Goal: Information Seeking & Learning: Learn about a topic

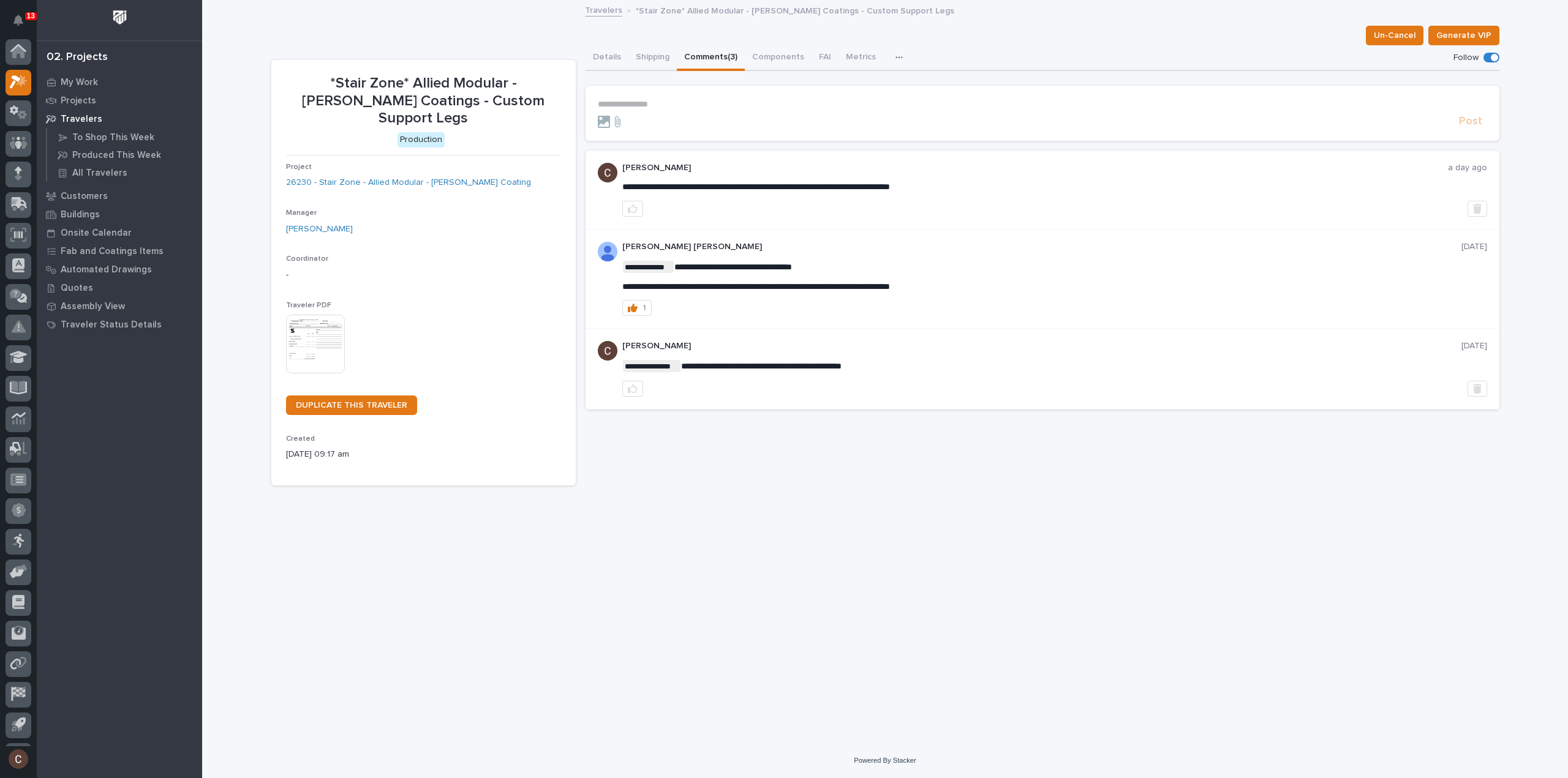
scroll to position [27, 0]
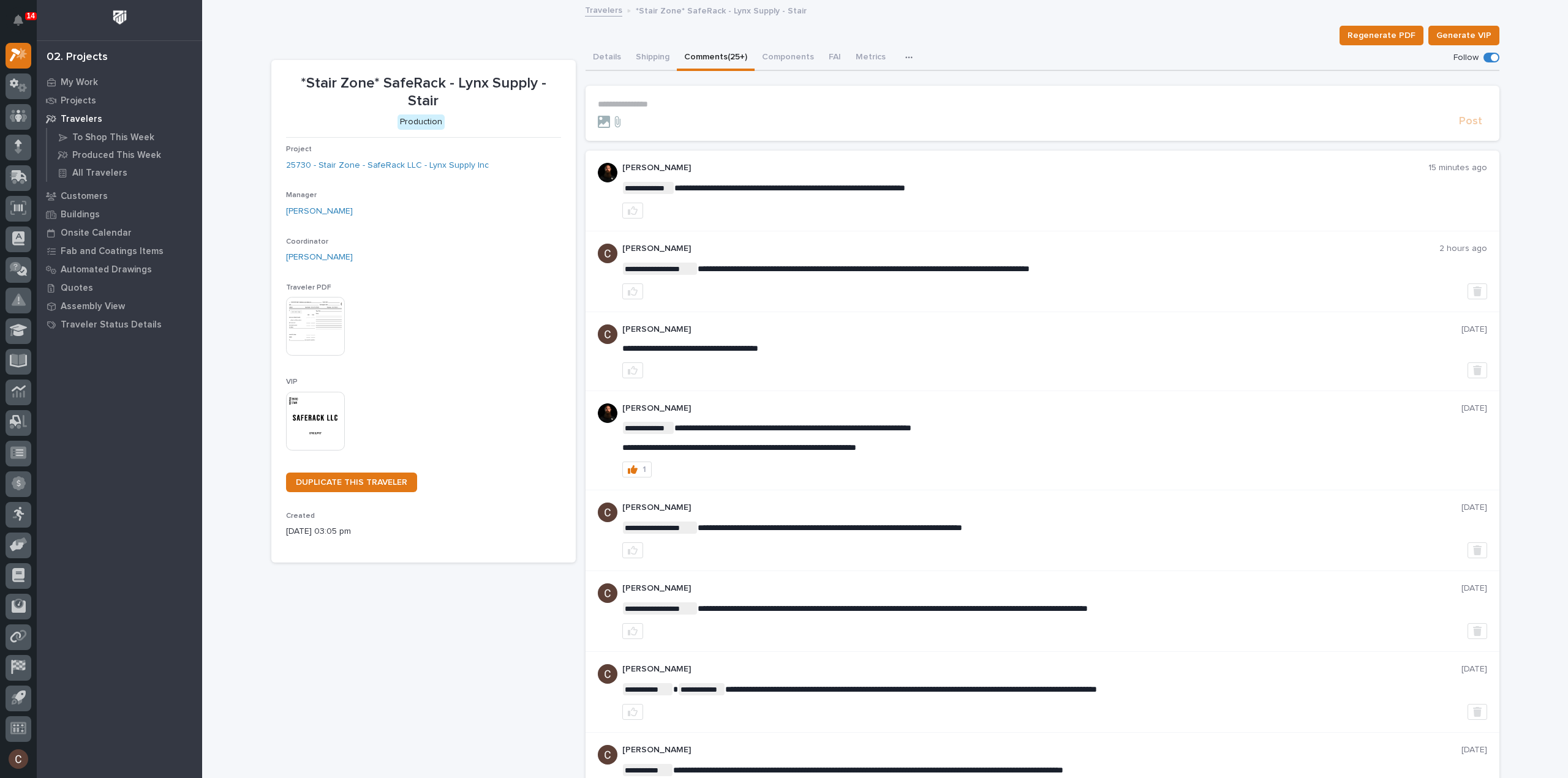
click at [668, 100] on p "**********" at bounding box center [1042, 104] width 889 height 10
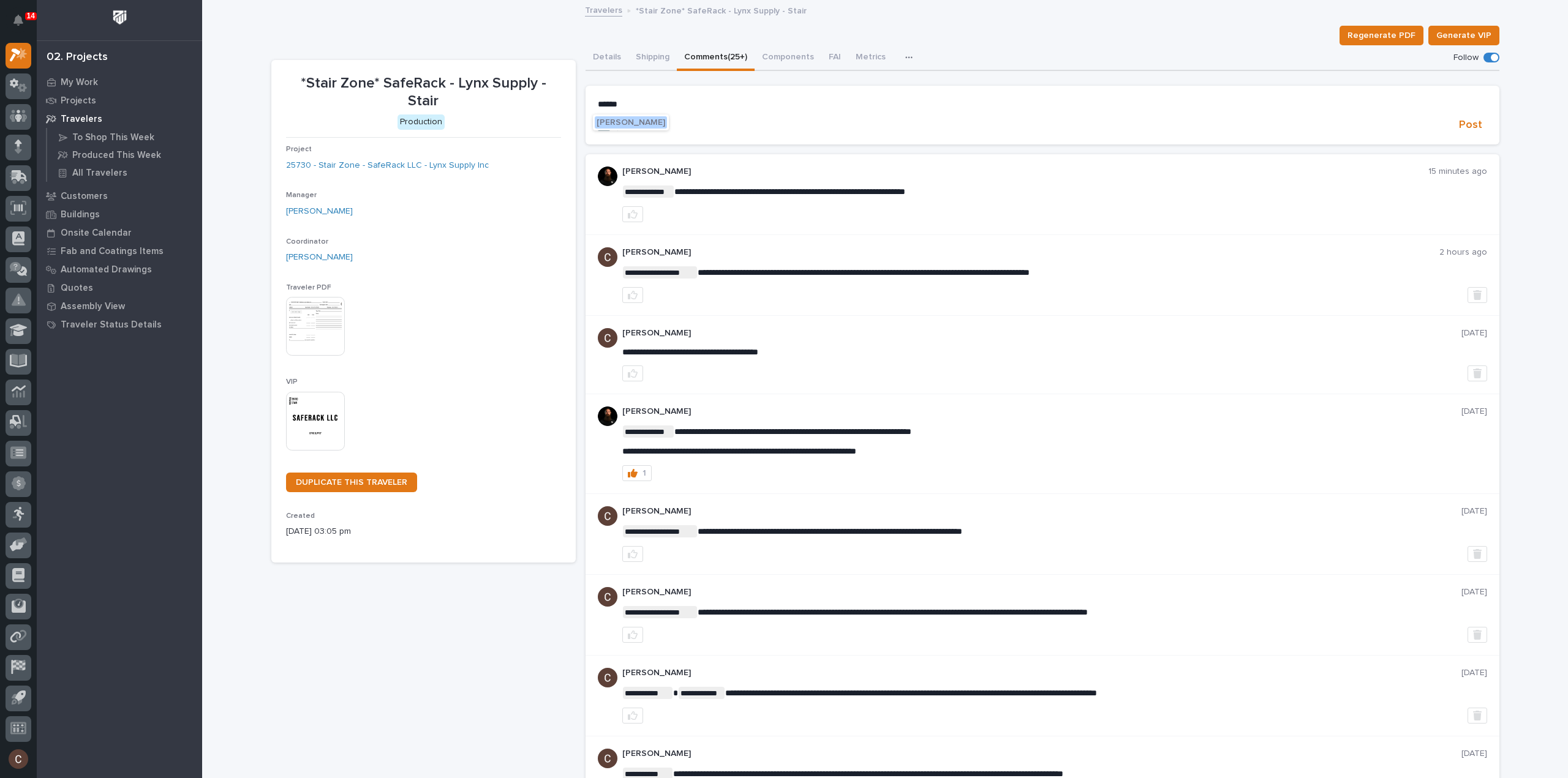
click at [638, 121] on span "Wynne Hochstetler" at bounding box center [630, 123] width 68 height 9
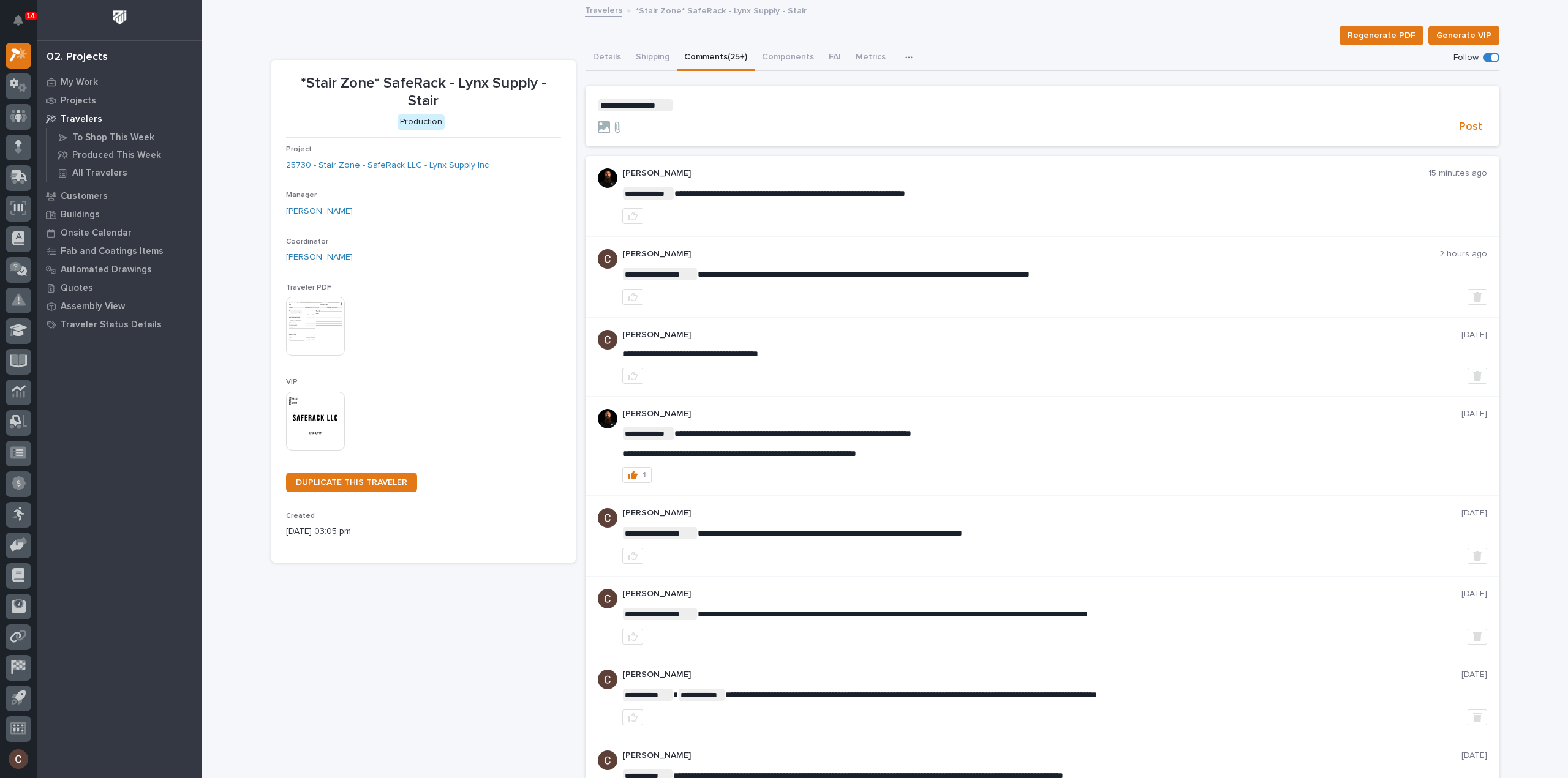
click at [682, 99] on p "**********" at bounding box center [1042, 105] width 889 height 12
click at [835, 106] on p "**********" at bounding box center [1042, 105] width 889 height 12
click at [1465, 128] on span "Post" at bounding box center [1470, 127] width 23 height 14
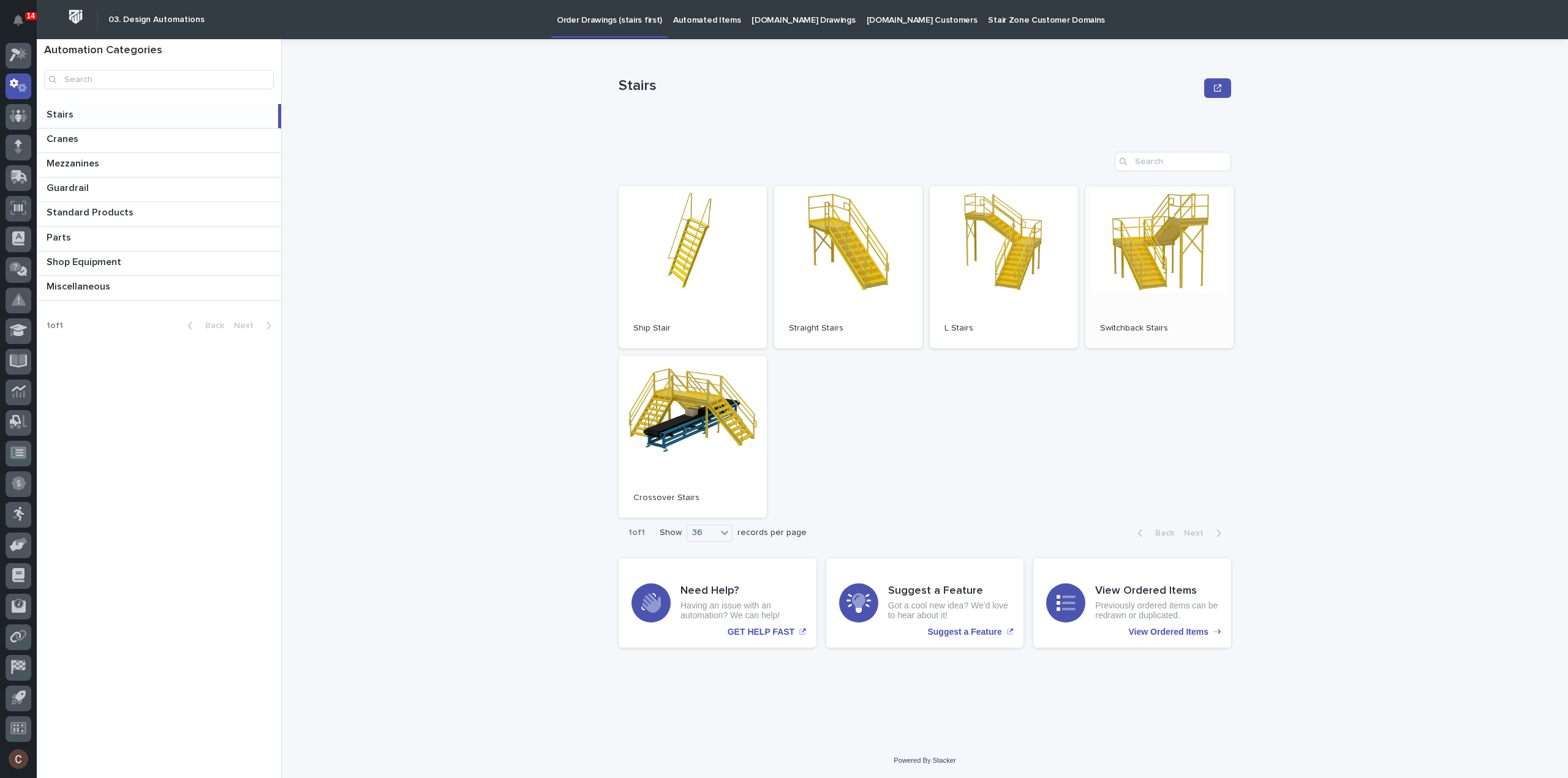
click at [1193, 224] on link "Open" at bounding box center [1159, 267] width 148 height 162
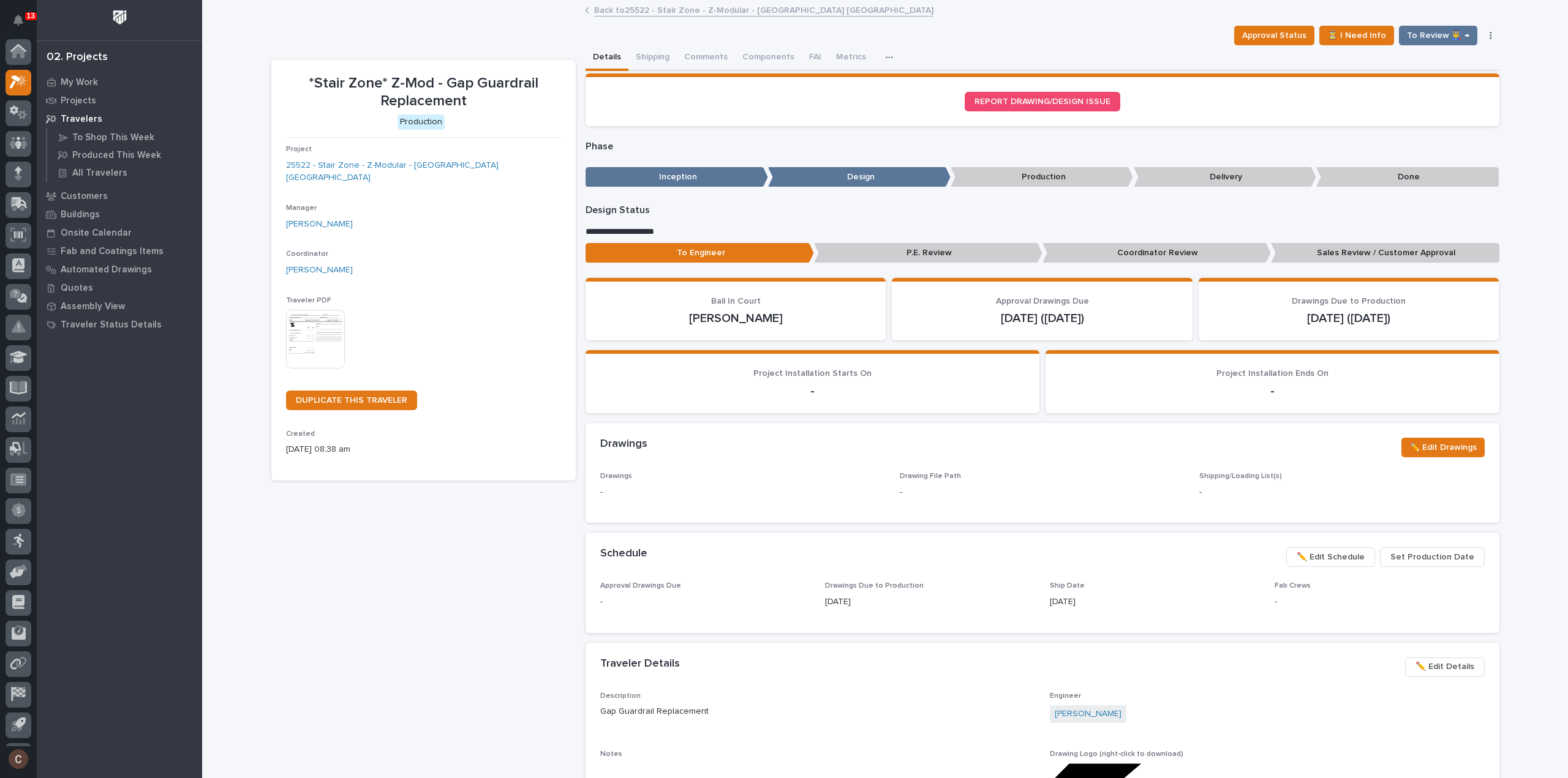
scroll to position [27, 0]
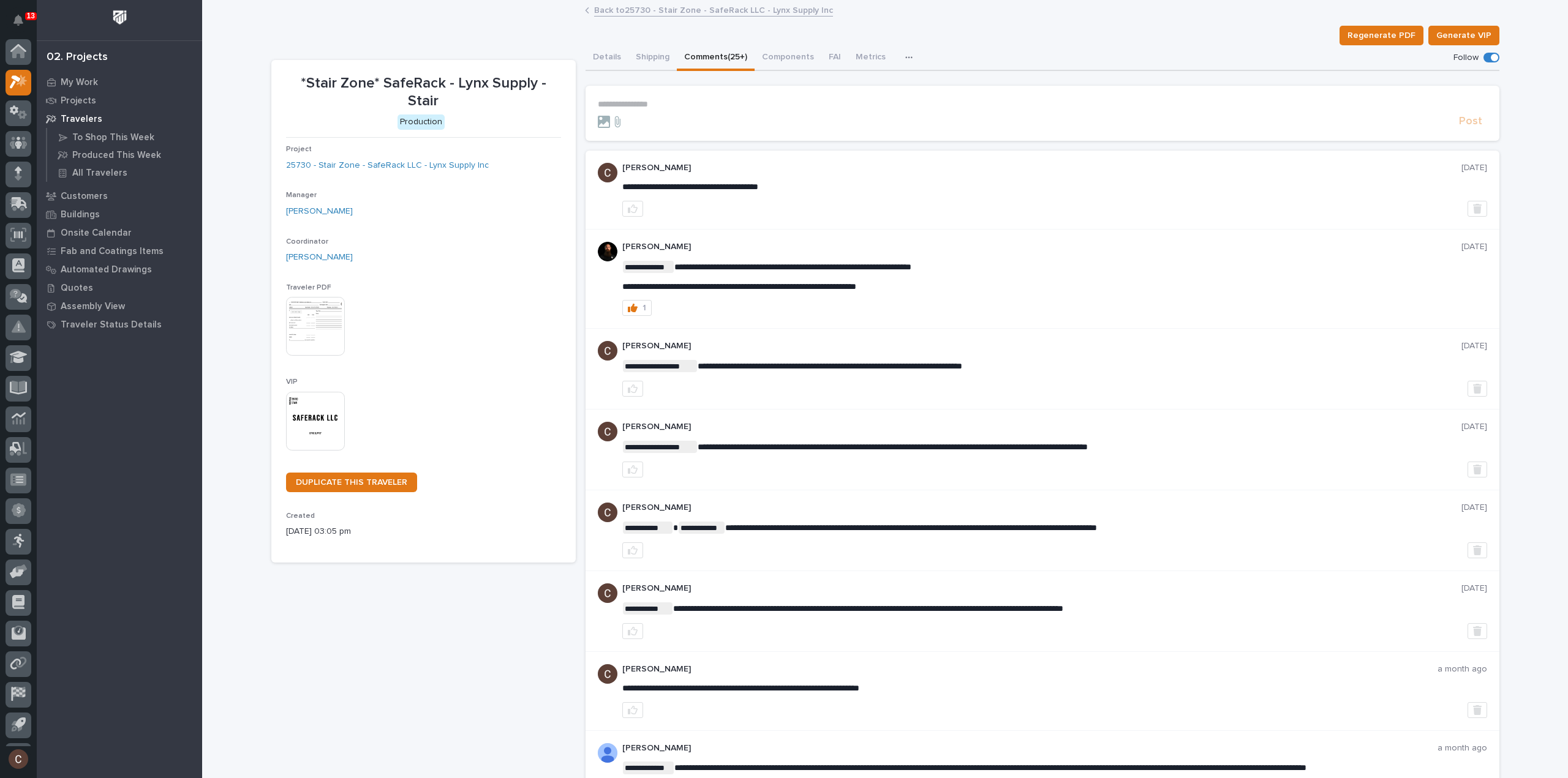
scroll to position [27, 0]
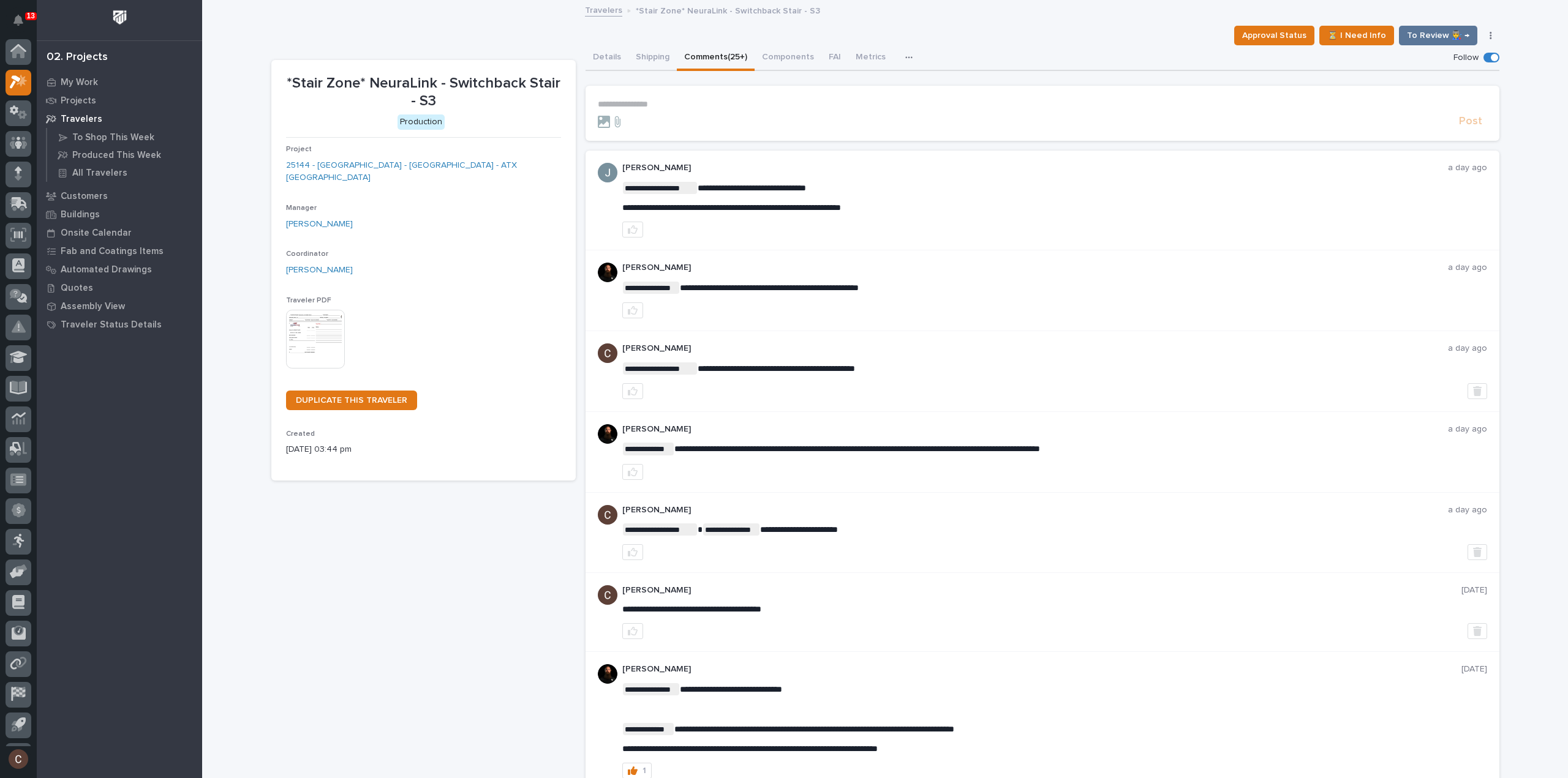
scroll to position [27, 0]
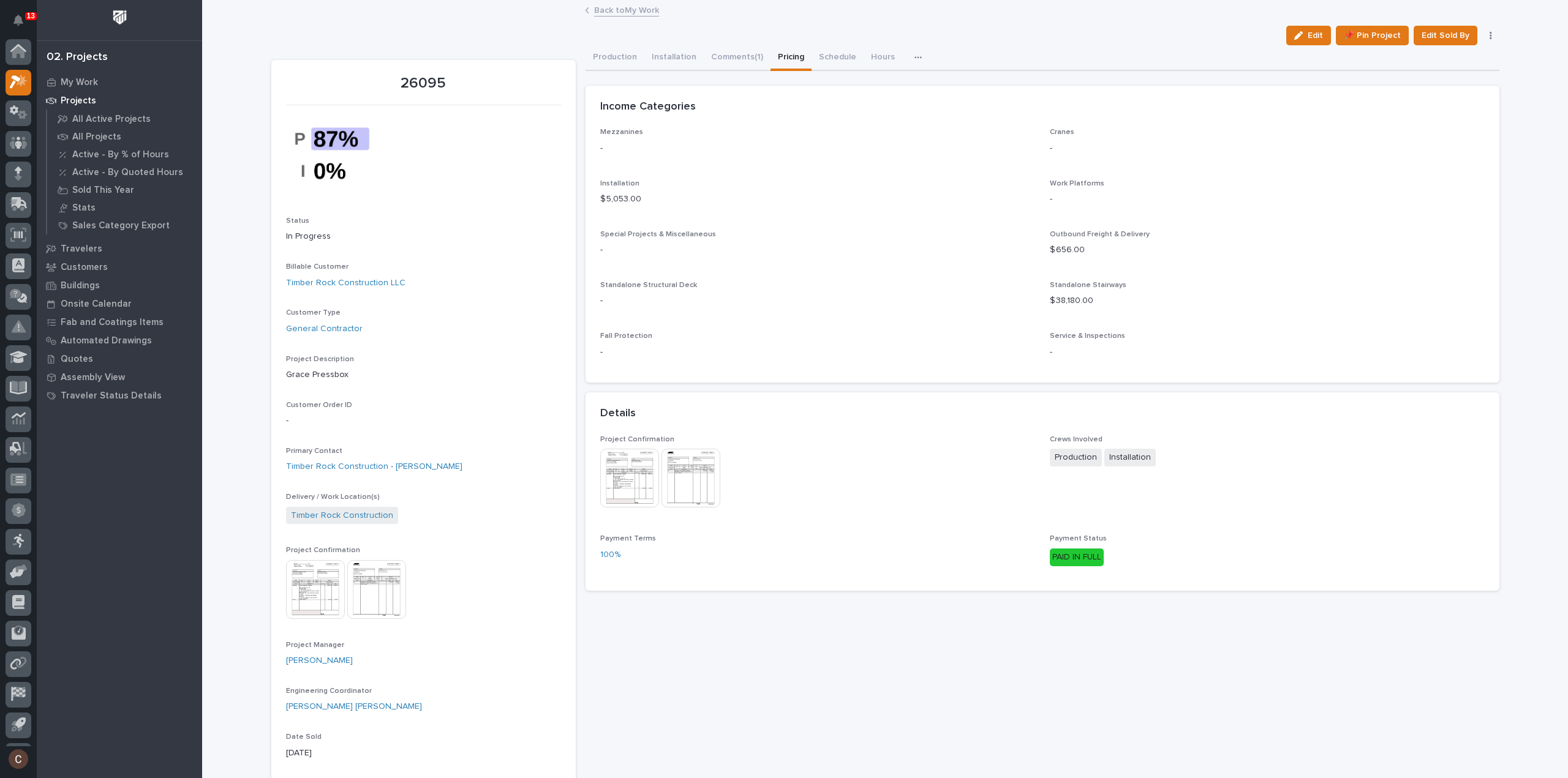
scroll to position [27, 0]
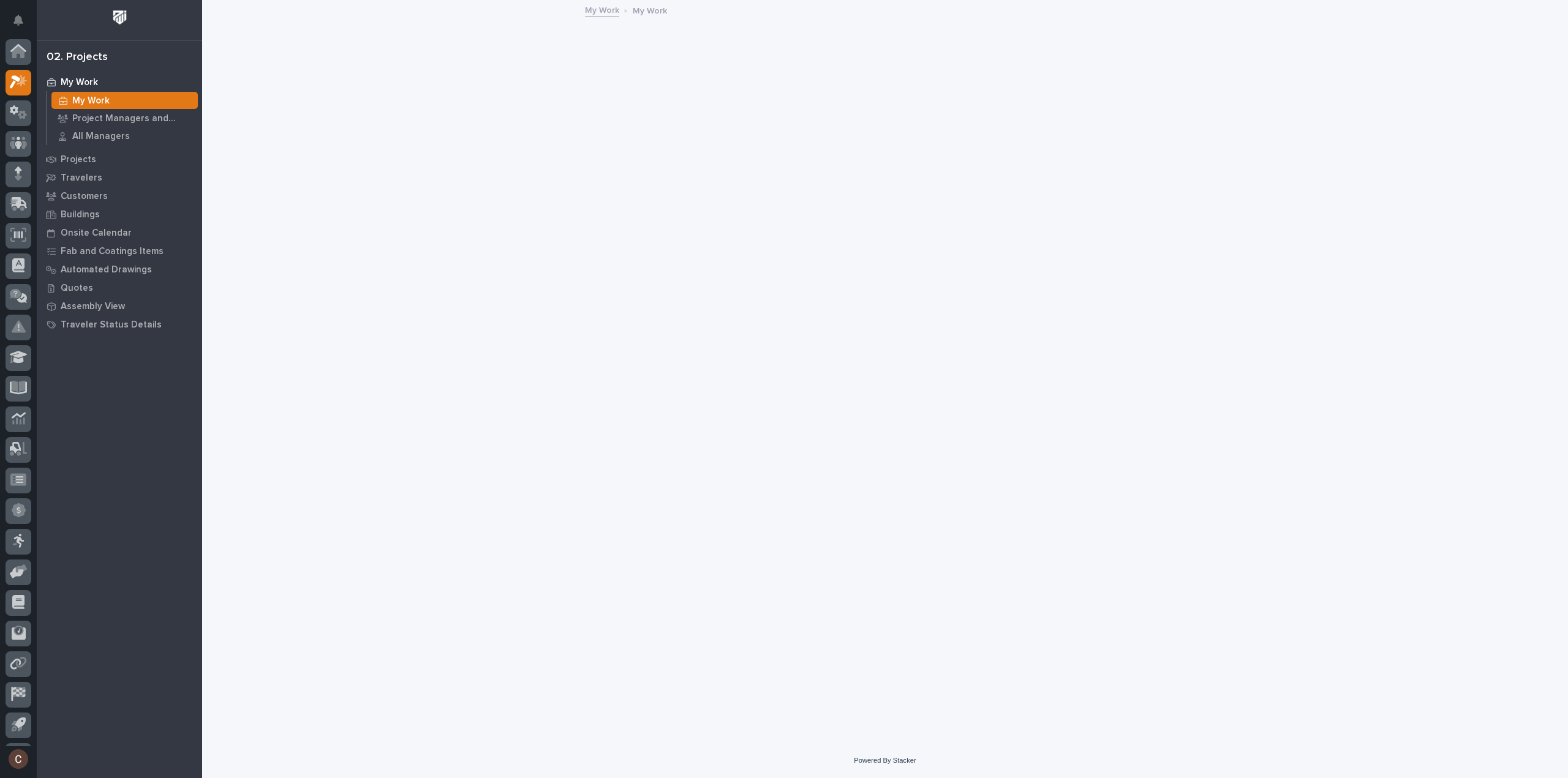
scroll to position [27, 0]
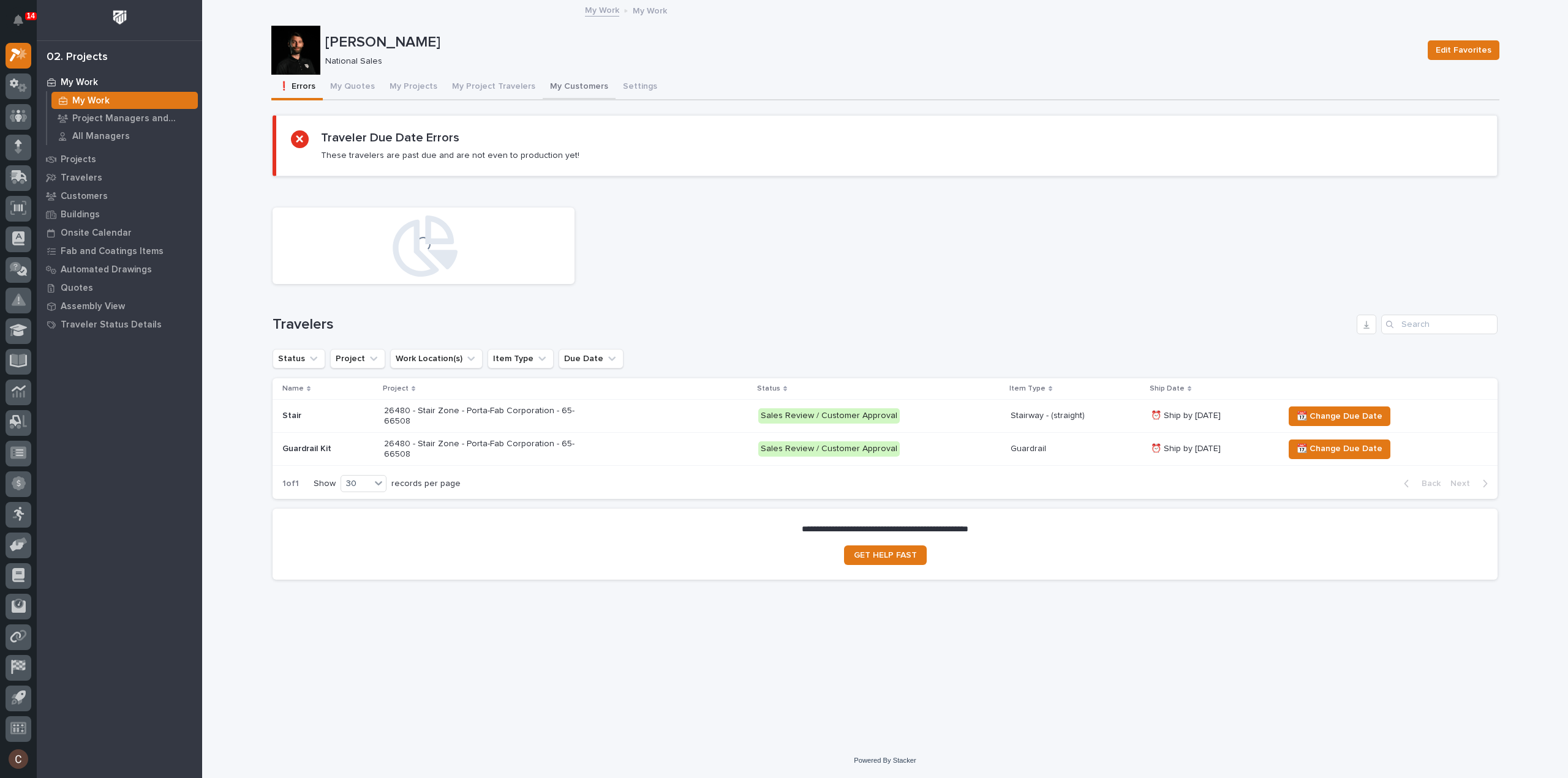
click at [558, 81] on button "My Customers" at bounding box center [579, 87] width 73 height 26
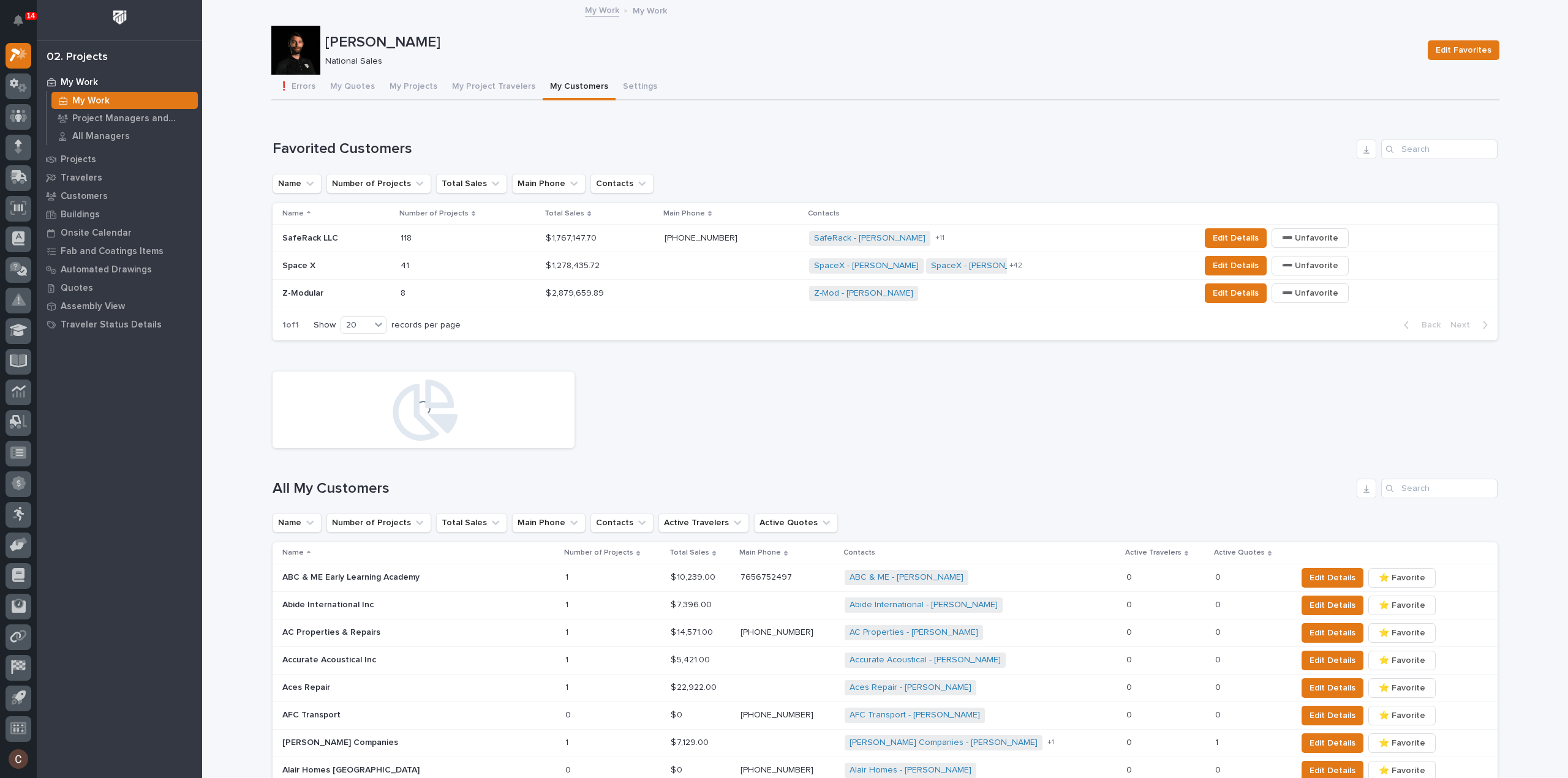
click at [348, 231] on div "SafeRack LLC SafeRack LLC" at bounding box center [336, 238] width 108 height 20
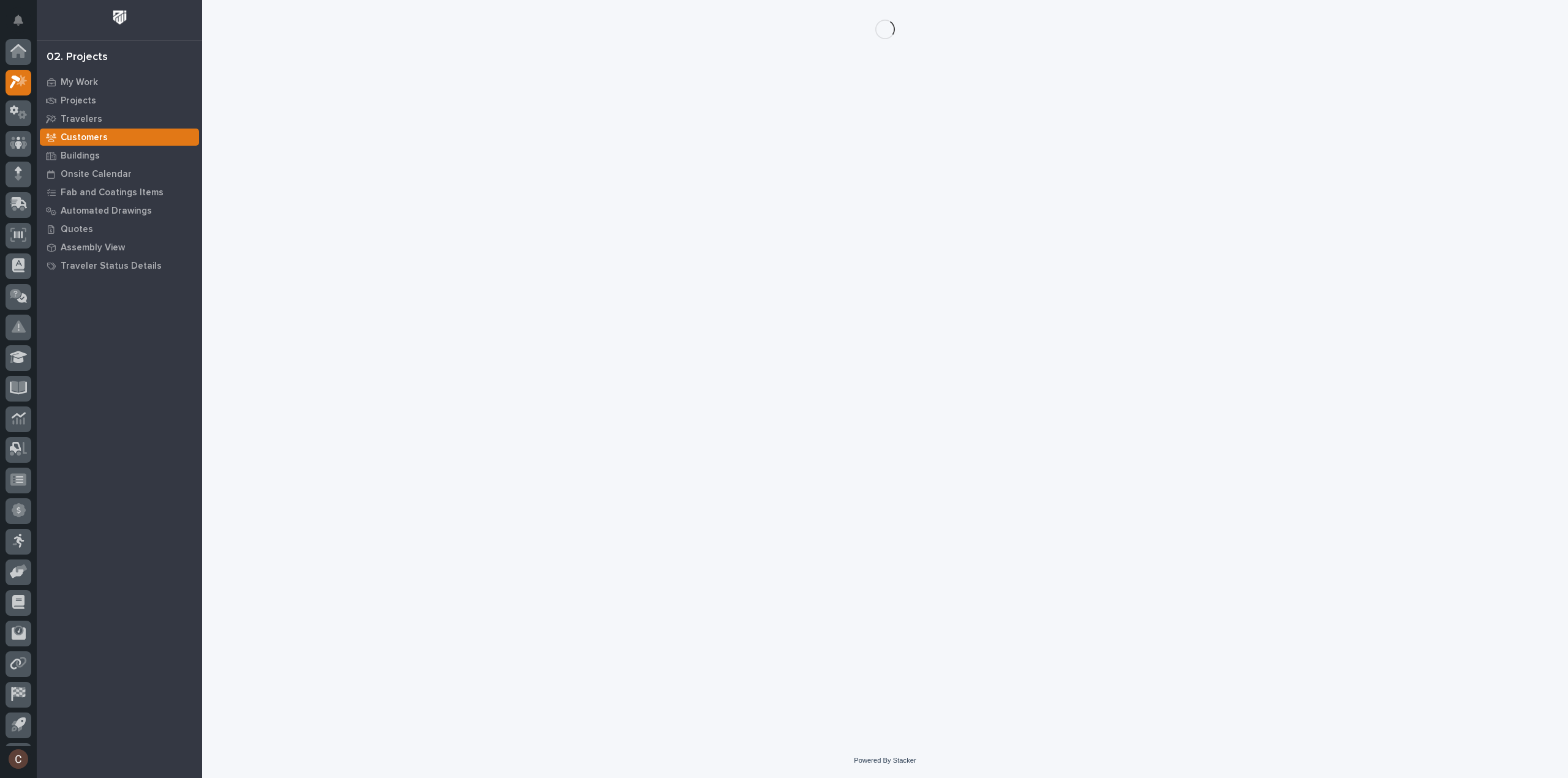
scroll to position [27, 0]
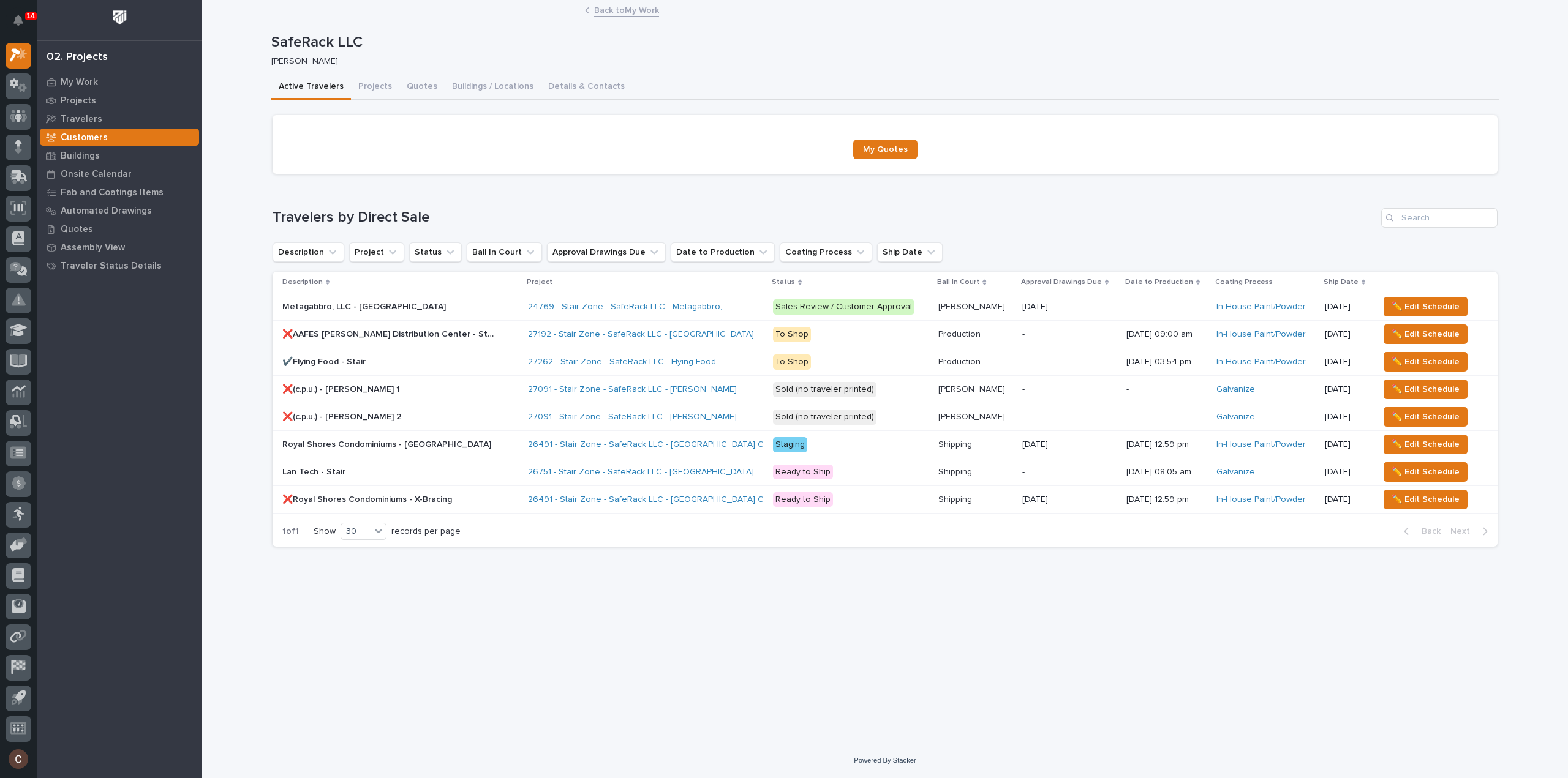
click at [465, 442] on p at bounding box center [389, 444] width 214 height 10
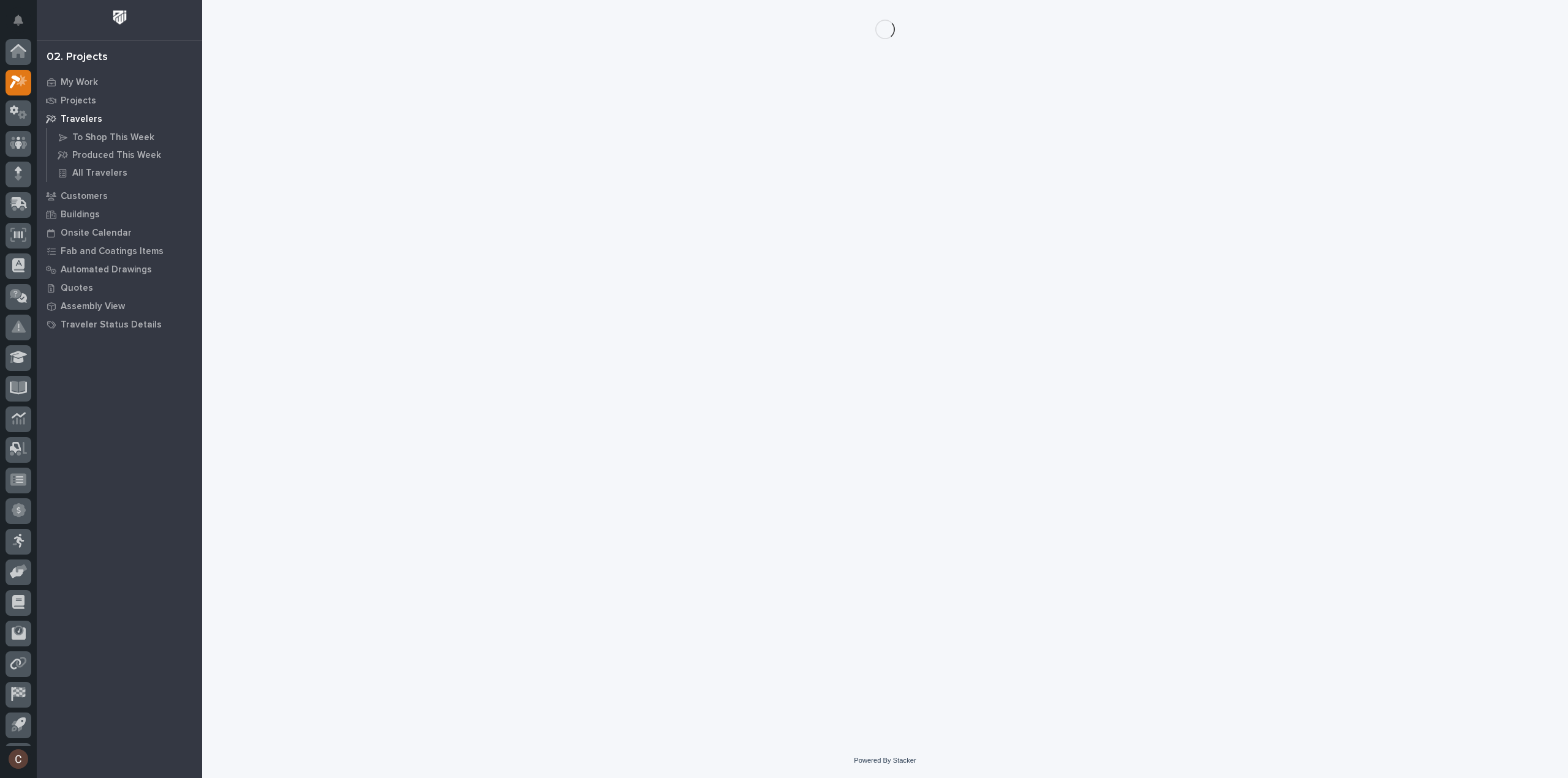
scroll to position [27, 0]
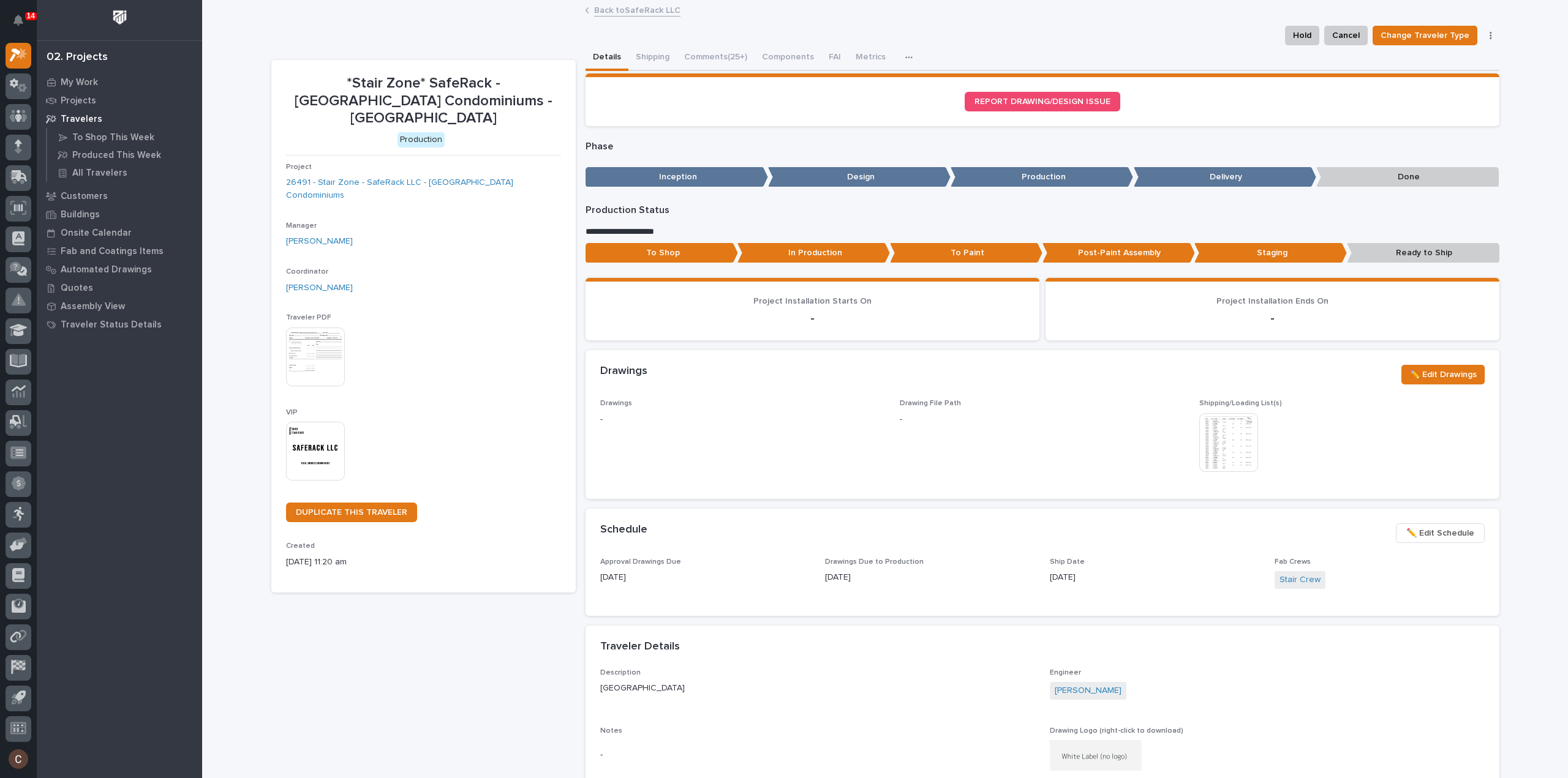
click at [298, 327] on img at bounding box center [315, 356] width 59 height 59
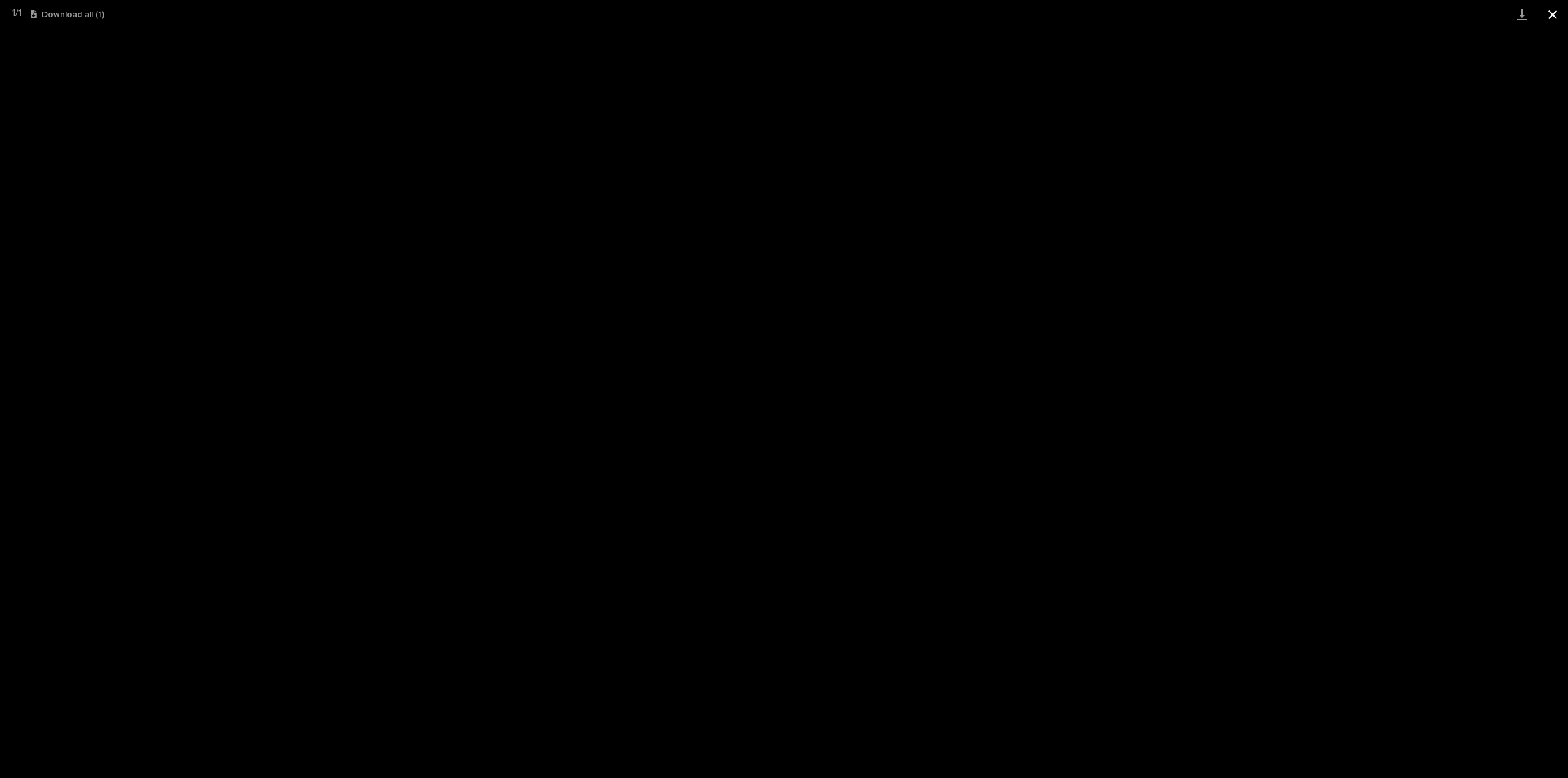
click at [1553, 16] on button "Close gallery" at bounding box center [1552, 15] width 30 height 29
